Goal: Find specific page/section: Find specific page/section

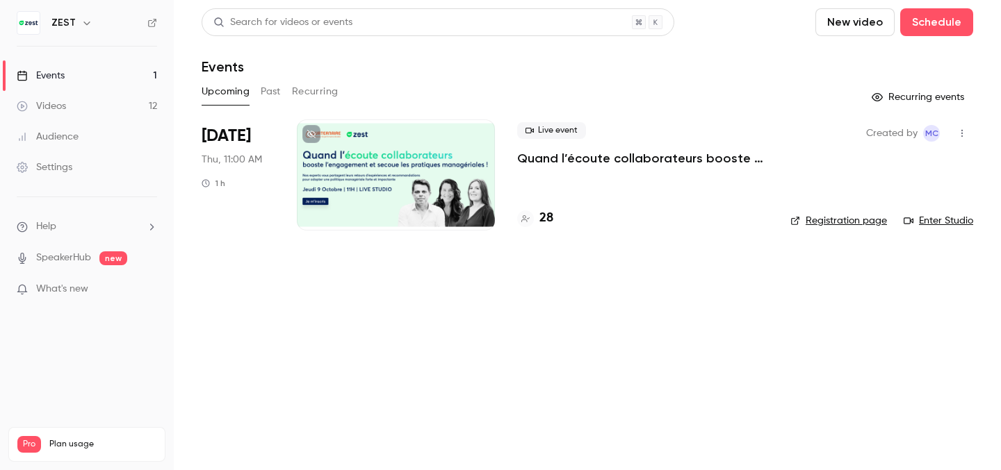
click at [60, 110] on div "Videos" at bounding box center [41, 106] width 49 height 14
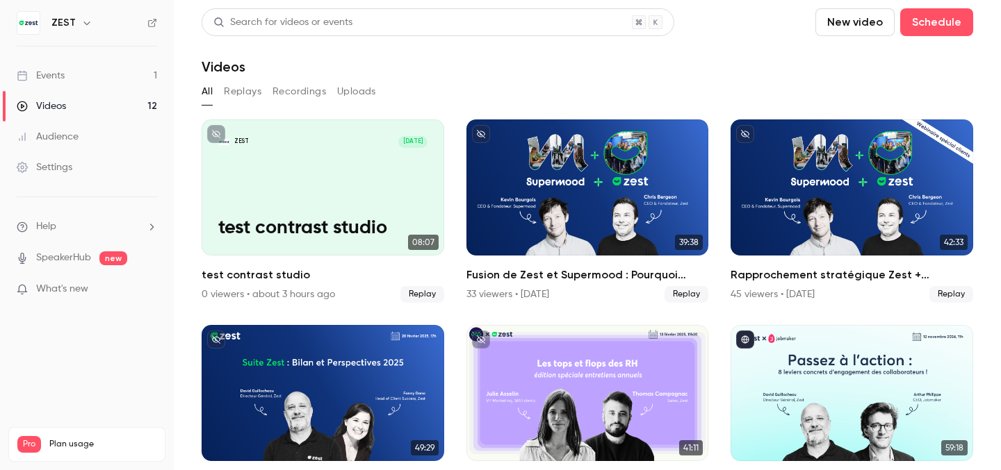
click at [68, 79] on link "Events 1" at bounding box center [87, 75] width 174 height 31
